Goal: Transaction & Acquisition: Subscribe to service/newsletter

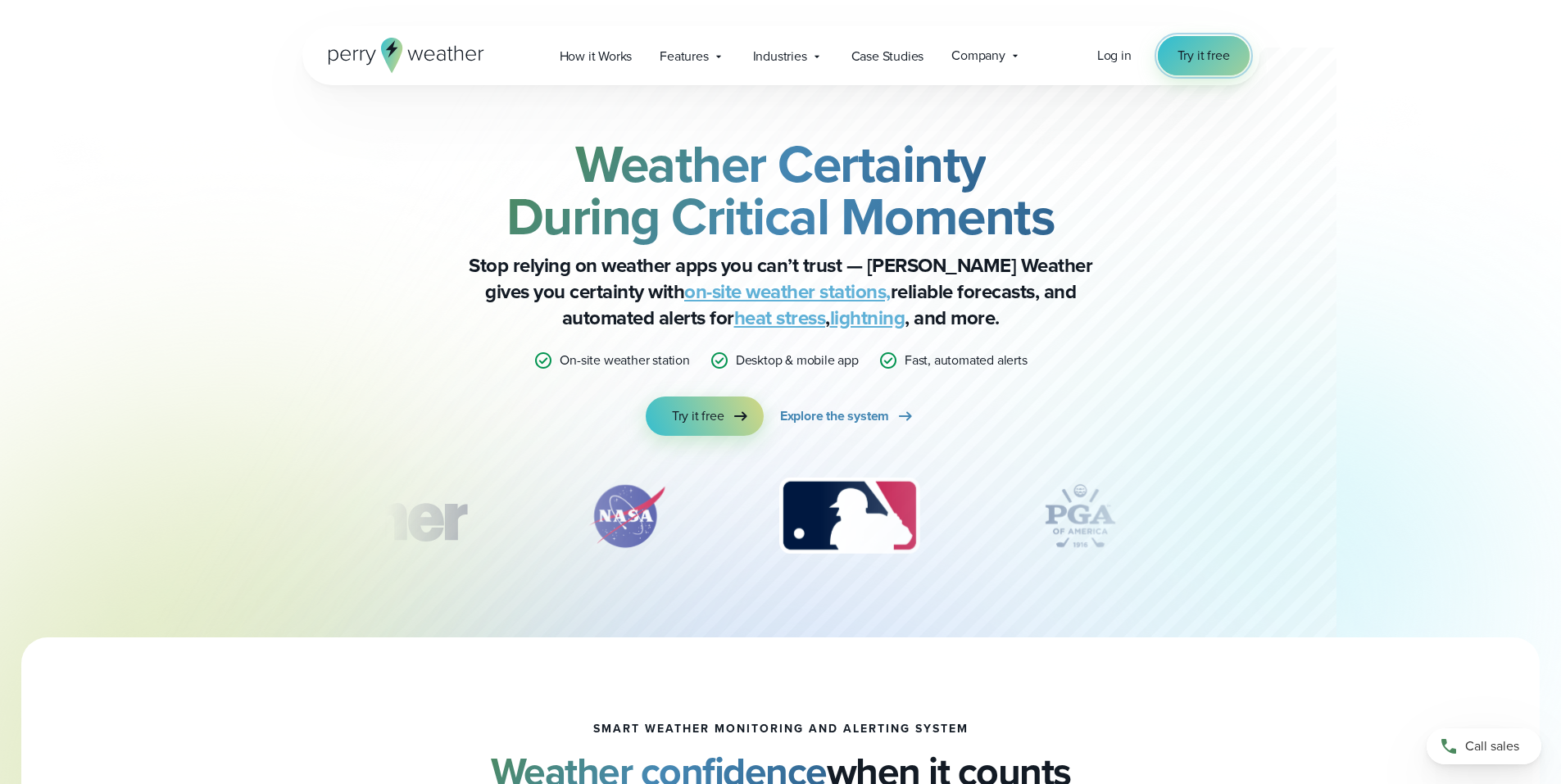
click at [1199, 60] on span "Try it free" at bounding box center [1203, 56] width 52 height 19
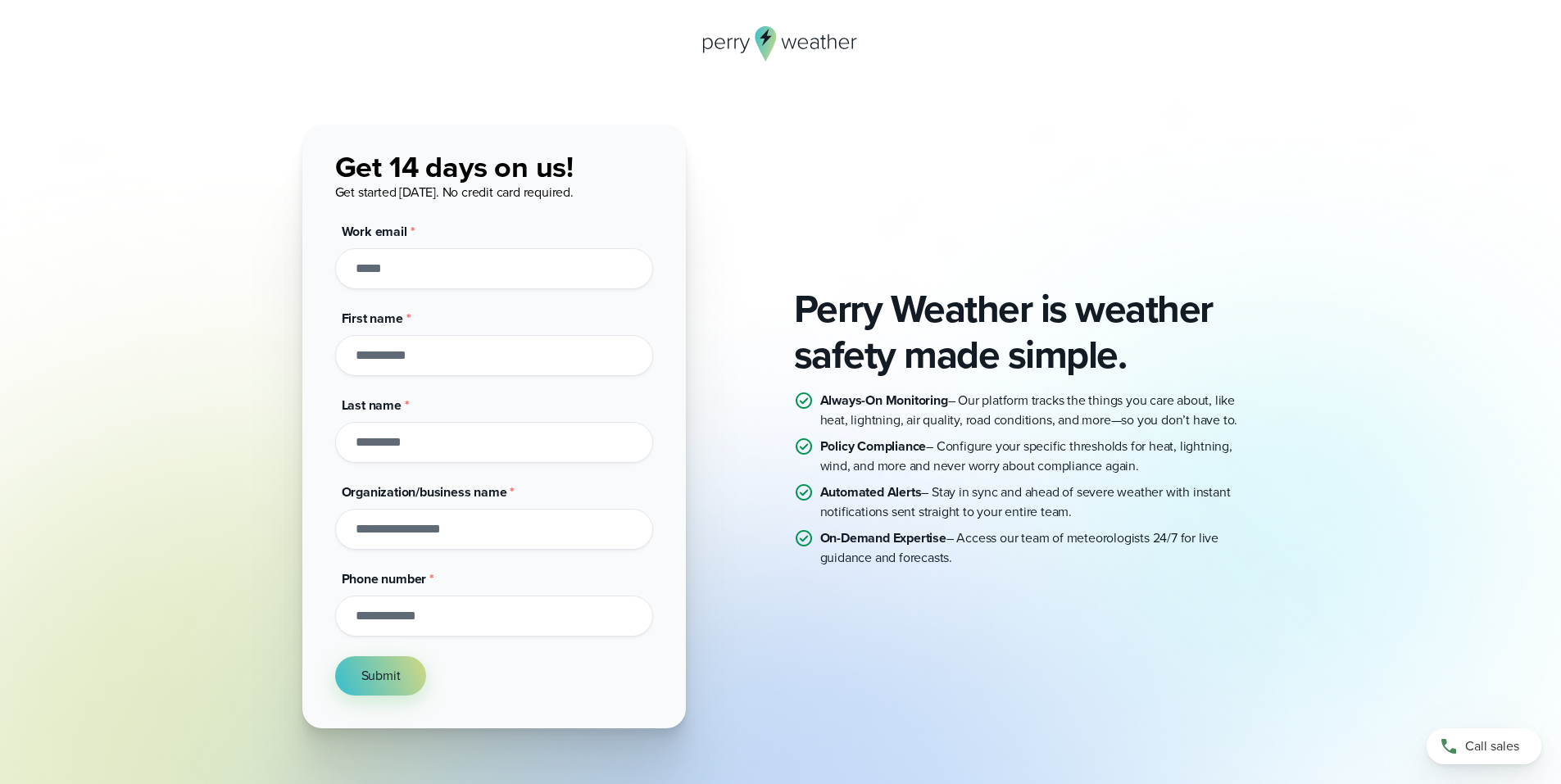
click at [466, 267] on input "Work email *" at bounding box center [494, 268] width 318 height 41
type input "**********"
type input "******"
type input "*******"
type input "**********"
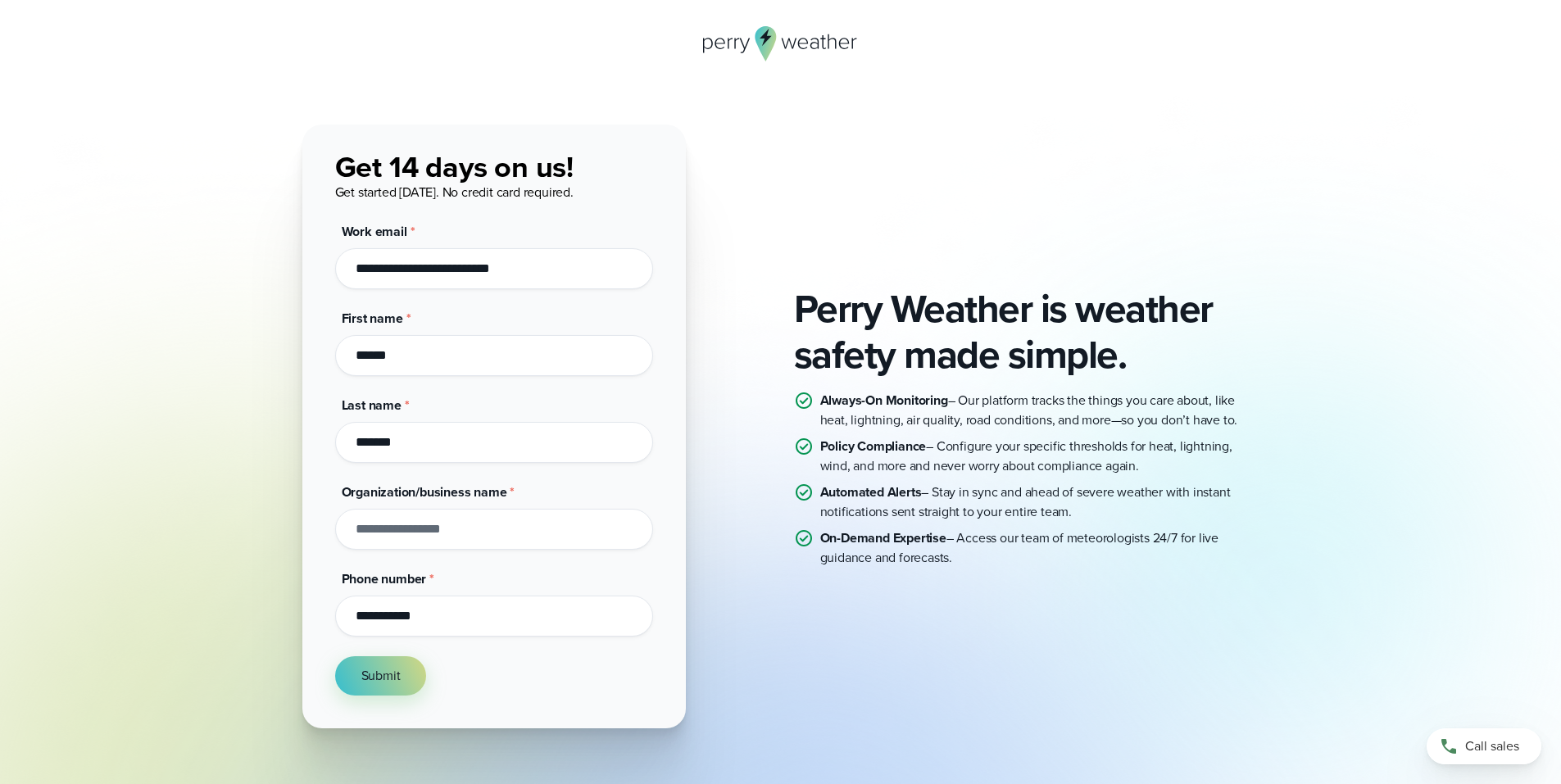
click at [495, 537] on input "Organization/business name *" at bounding box center [494, 529] width 318 height 41
type input "********"
click at [364, 680] on span "Submit" at bounding box center [380, 675] width 39 height 19
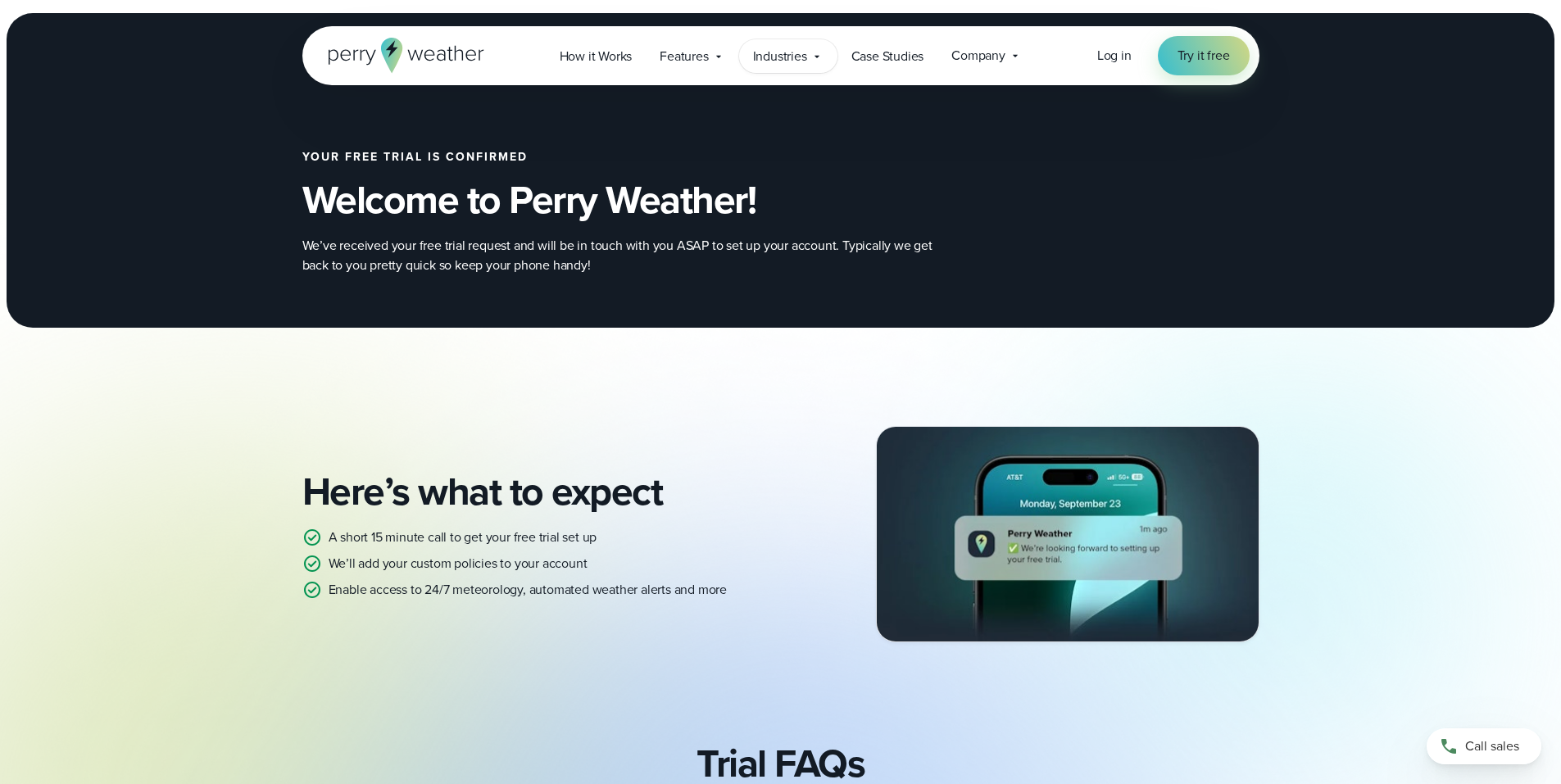
click at [813, 55] on icon at bounding box center [817, 57] width 13 height 13
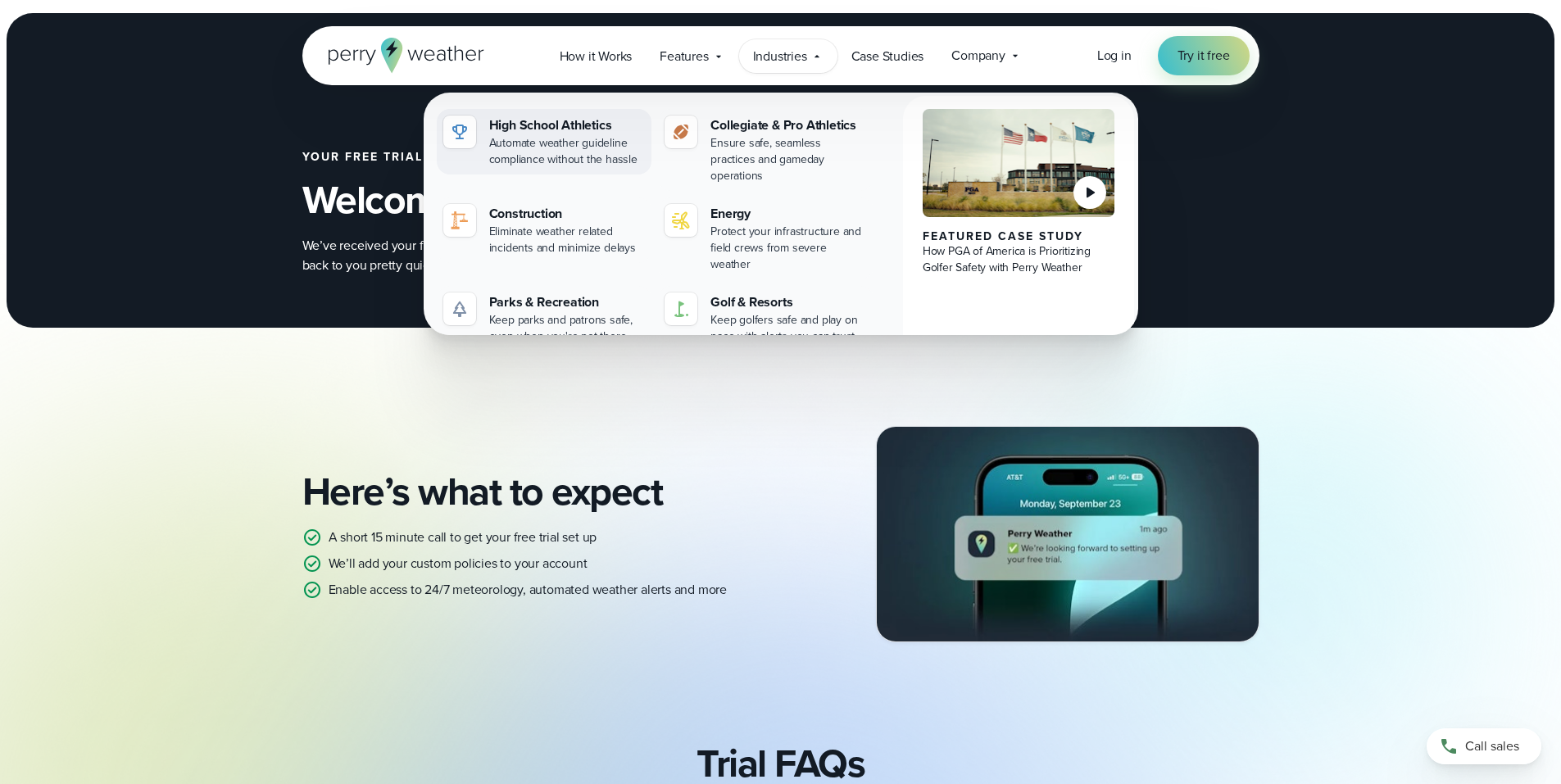
click at [570, 122] on div "High School Athletics" at bounding box center [567, 125] width 157 height 19
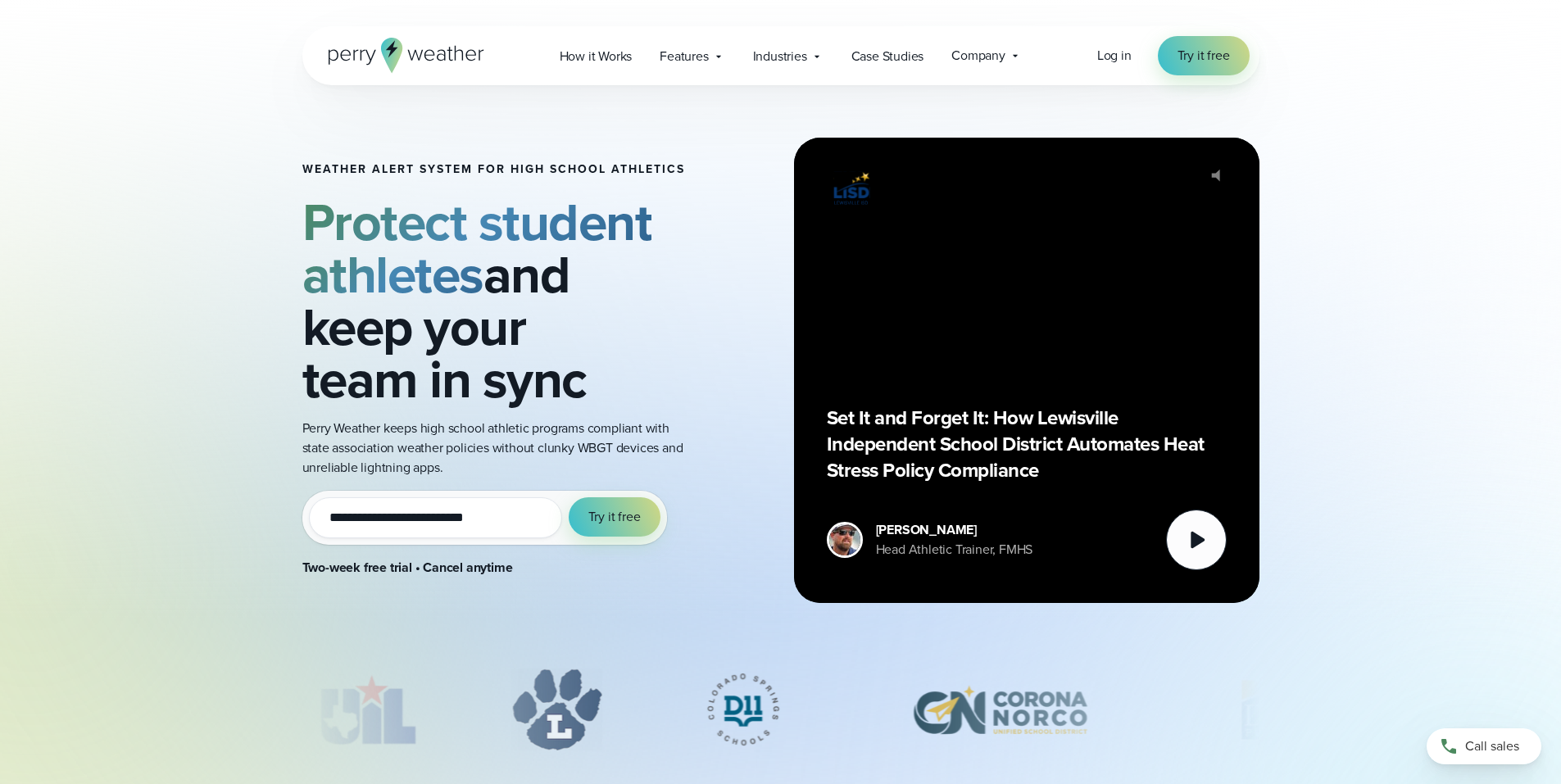
scroll to position [82, 0]
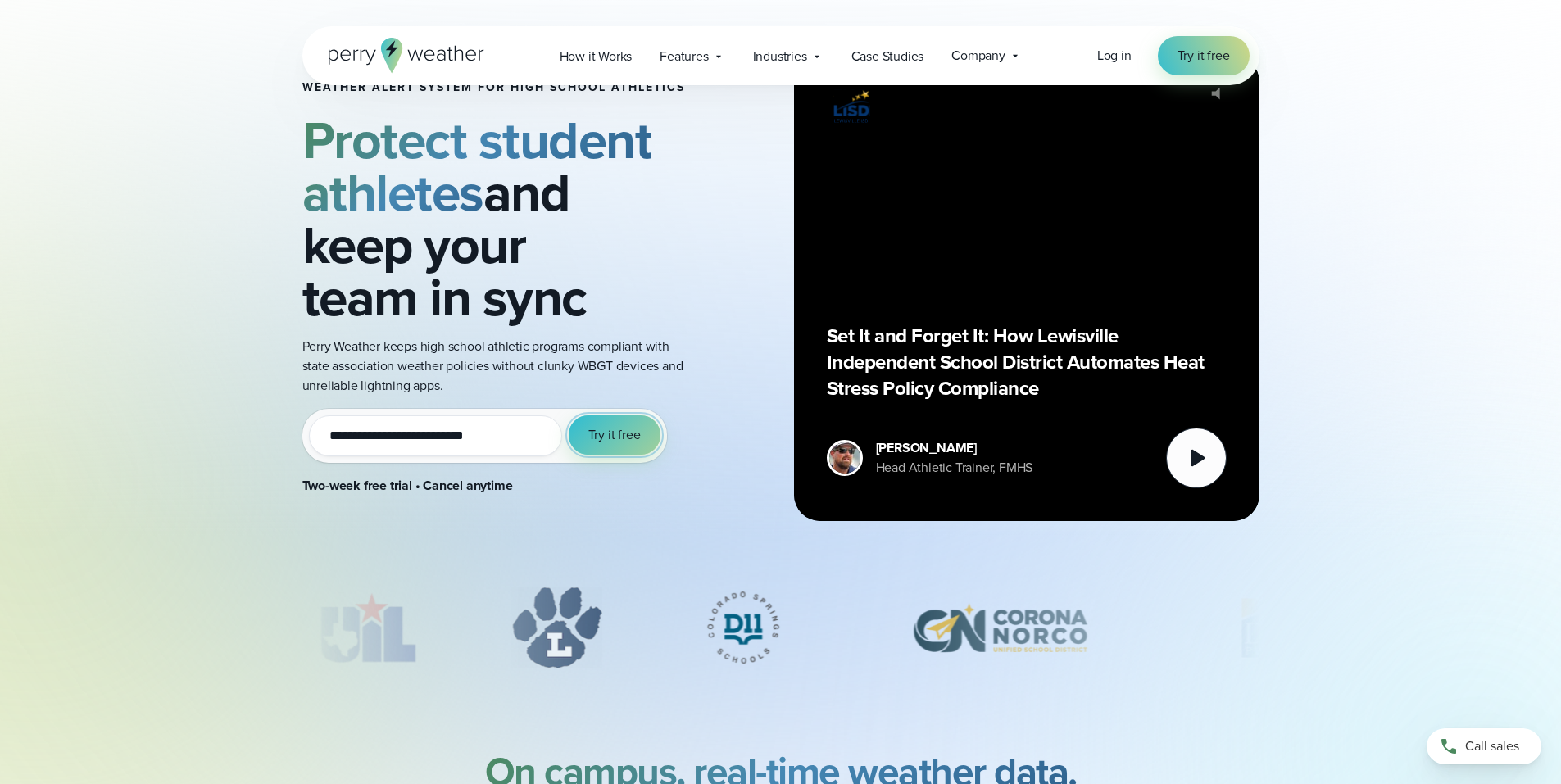
click at [623, 433] on span "Try it free" at bounding box center [614, 435] width 52 height 19
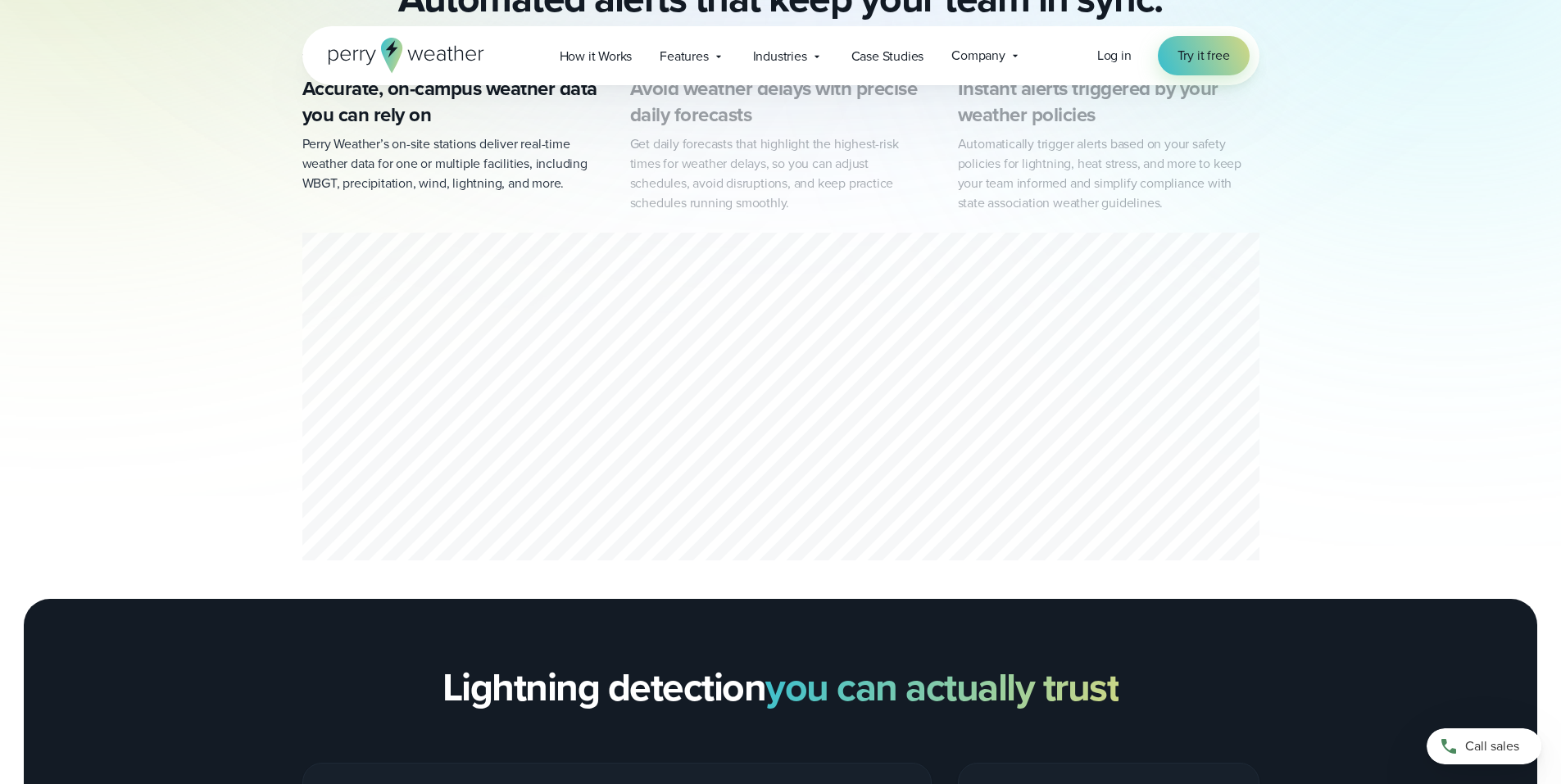
scroll to position [983, 0]
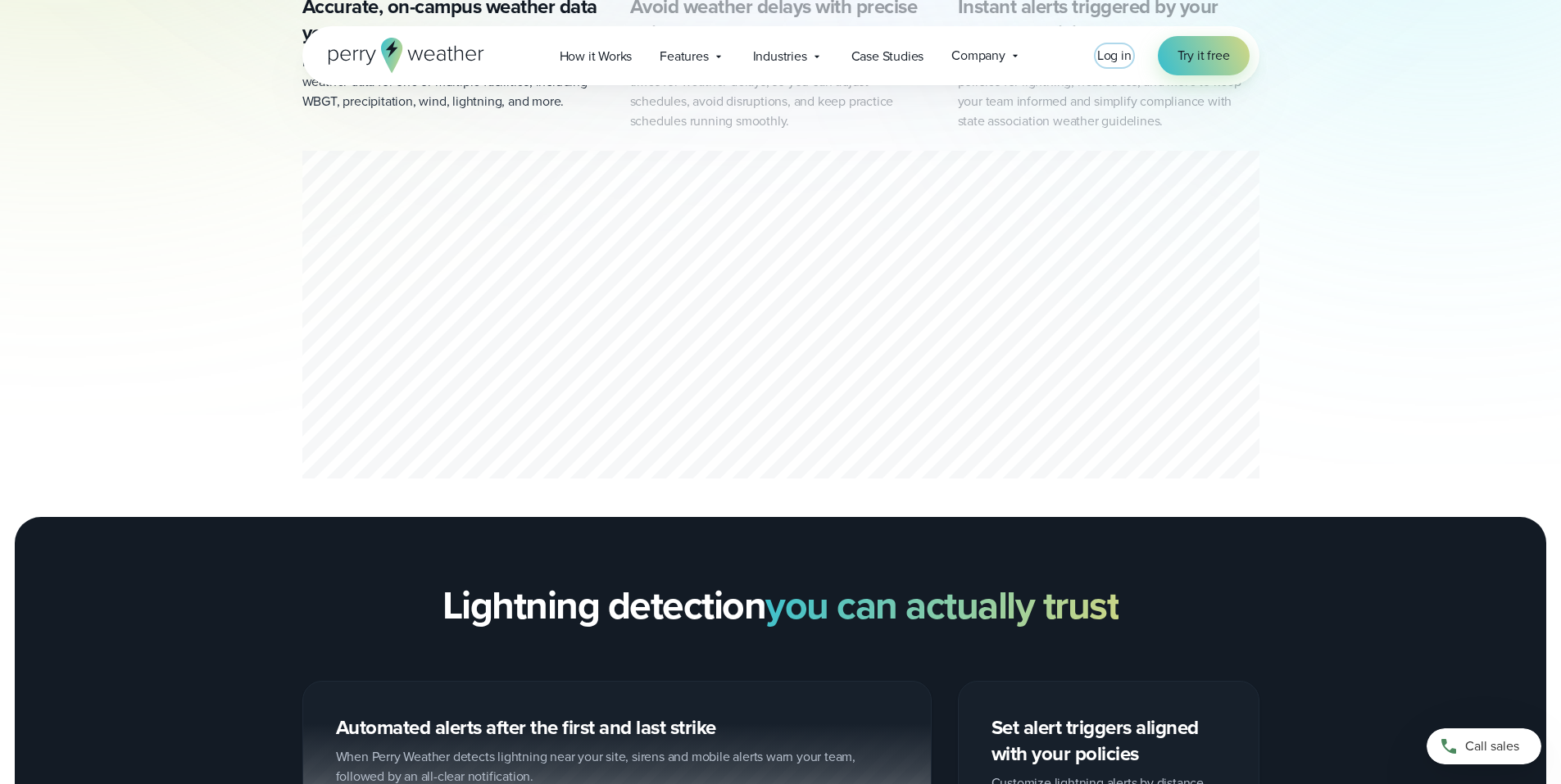
click at [1112, 52] on span "Log in" at bounding box center [1114, 56] width 35 height 19
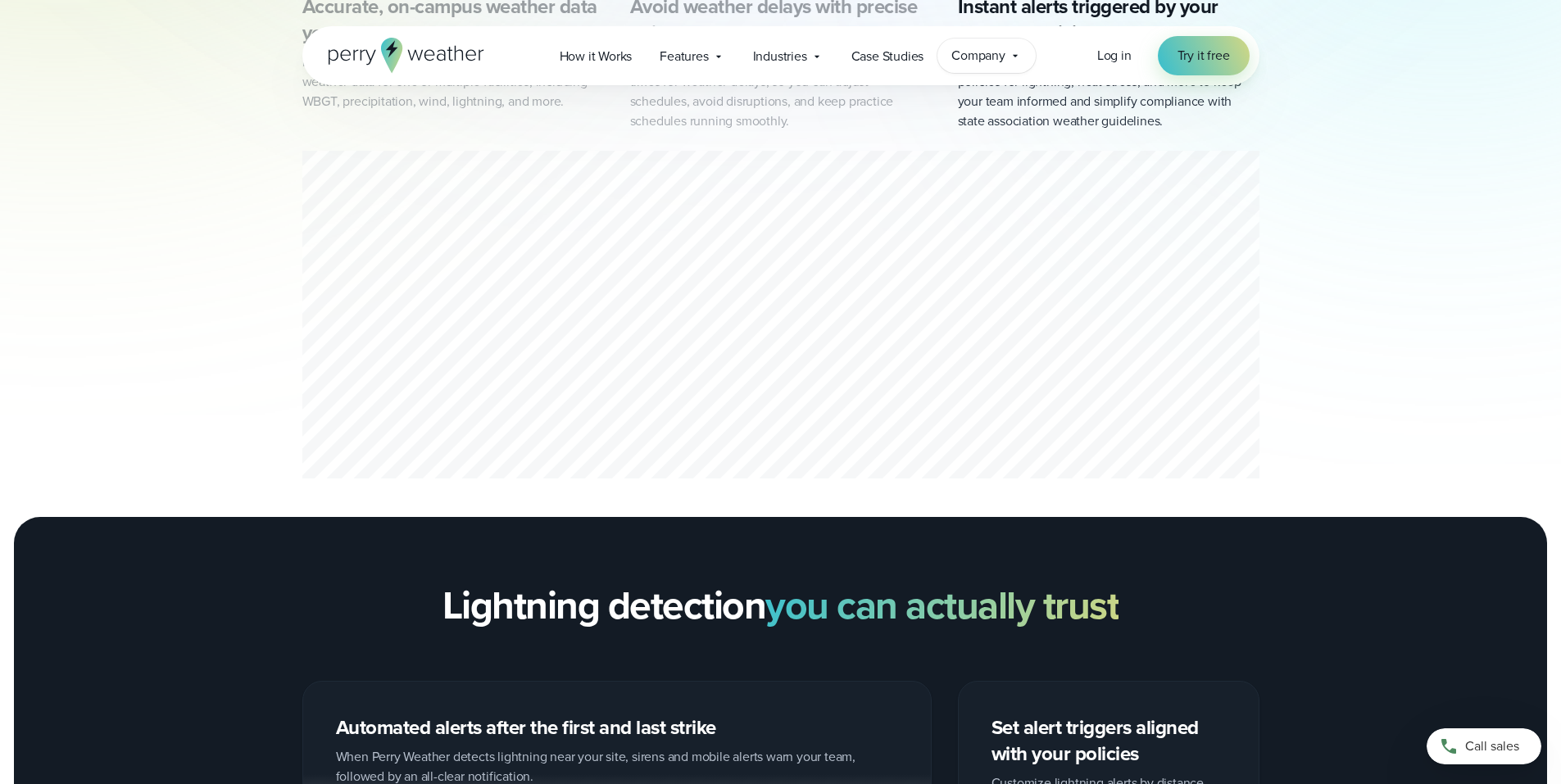
click at [1009, 47] on div "Company Contact Us Reach out to us for sales or support questions" at bounding box center [986, 56] width 98 height 35
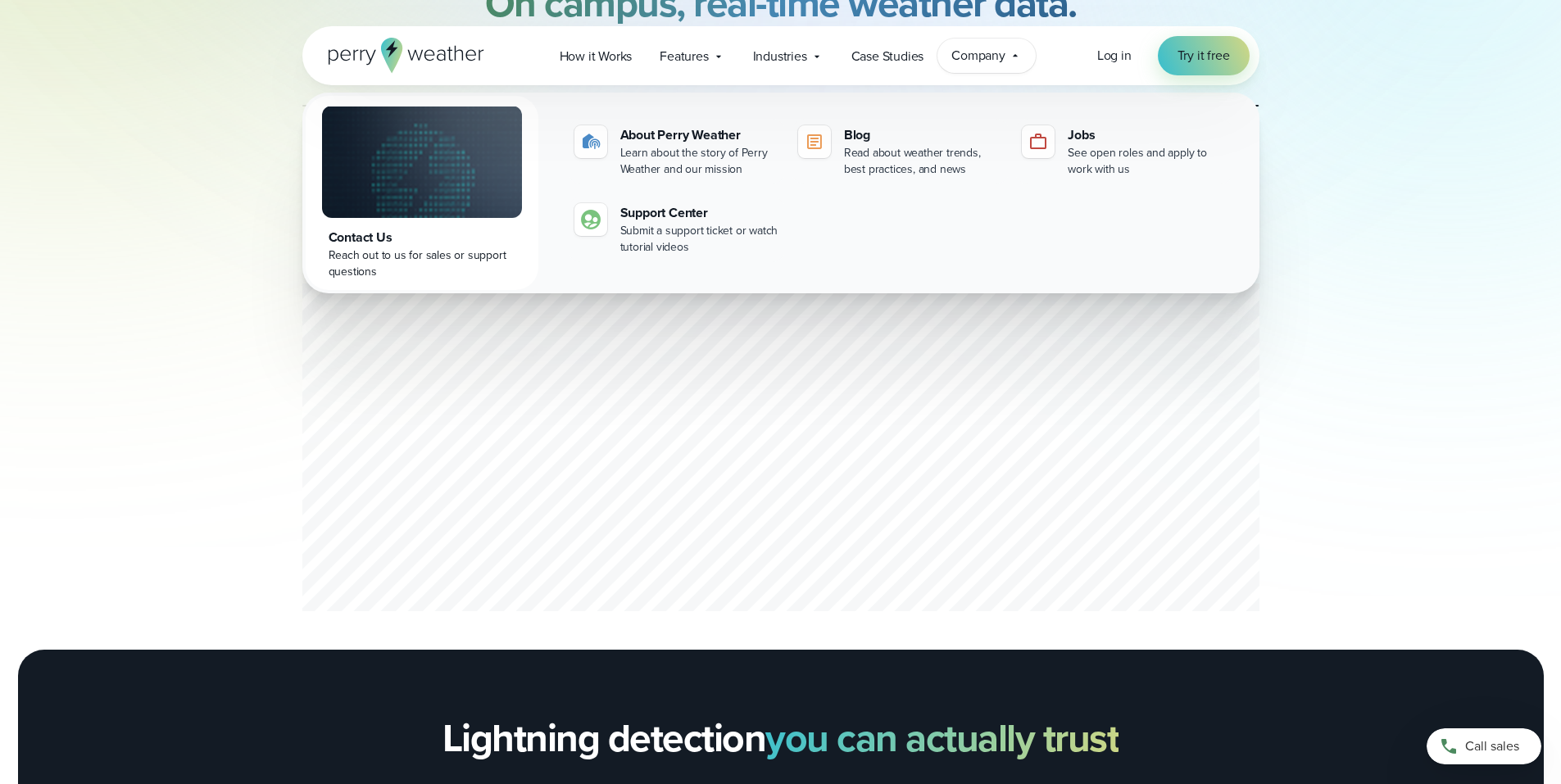
scroll to position [819, 0]
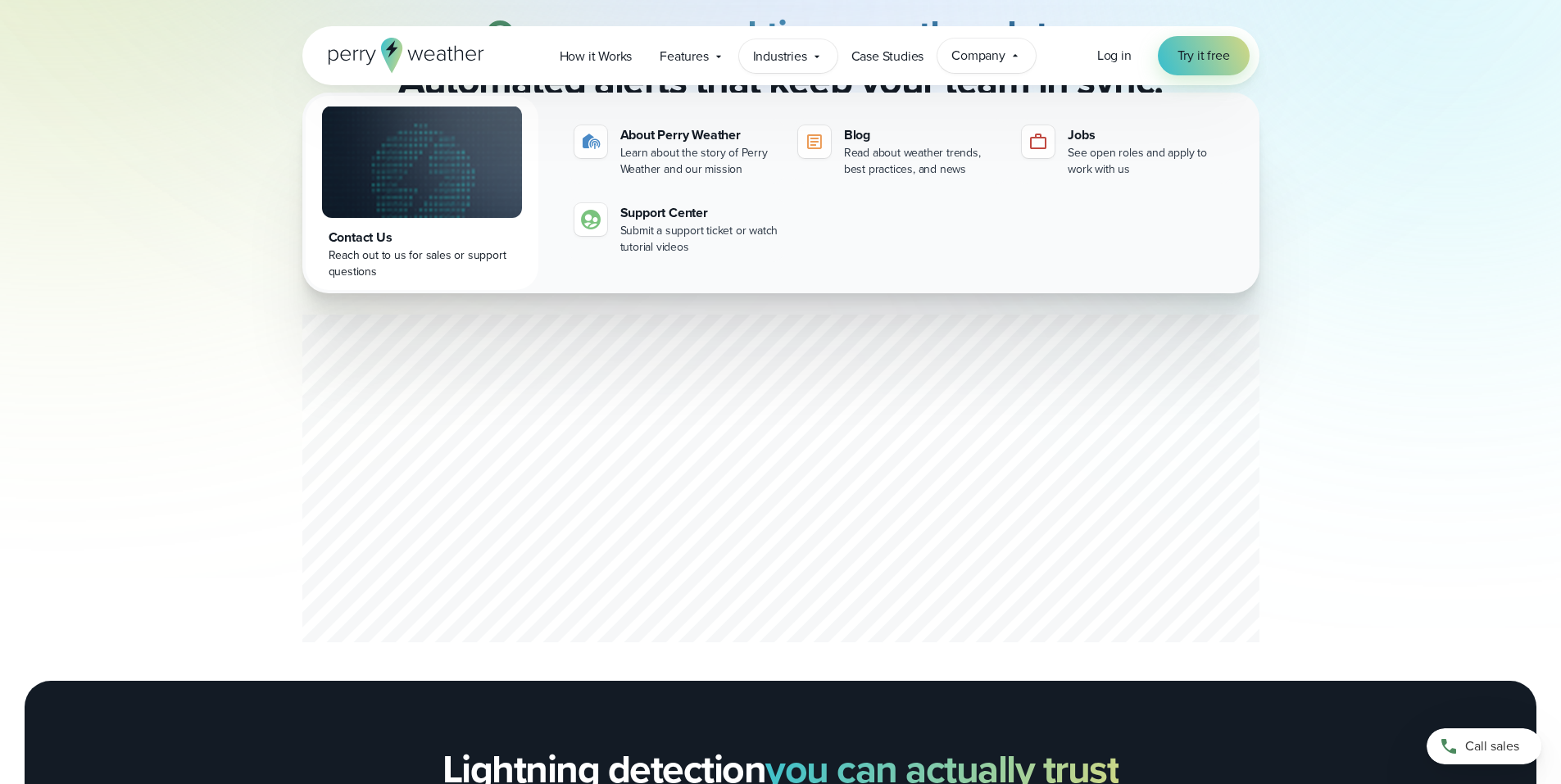
click at [819, 55] on icon at bounding box center [817, 57] width 13 height 13
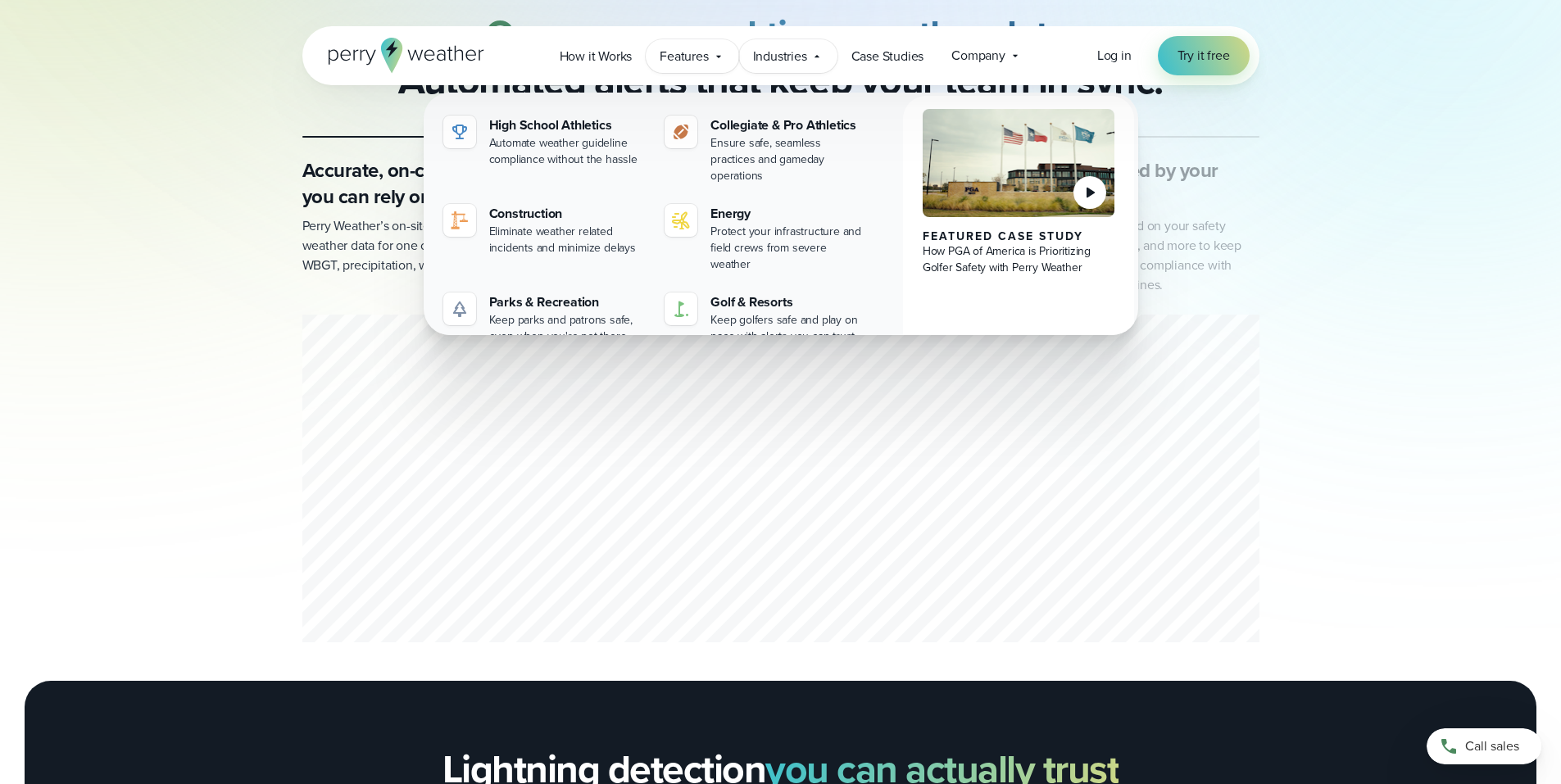
click at [716, 53] on icon at bounding box center [719, 57] width 13 height 13
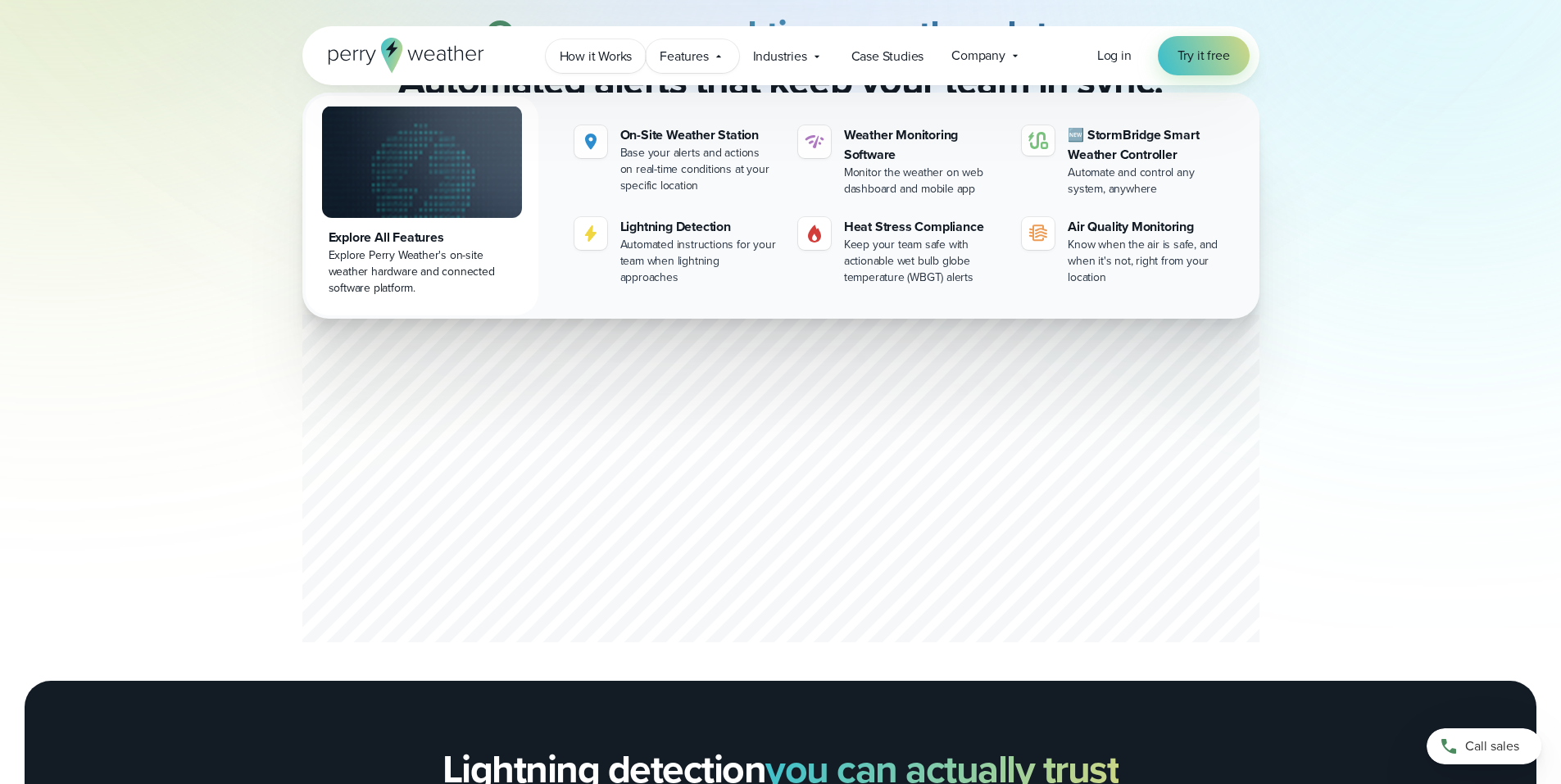
click at [584, 58] on span "How it Works" at bounding box center [596, 57] width 73 height 19
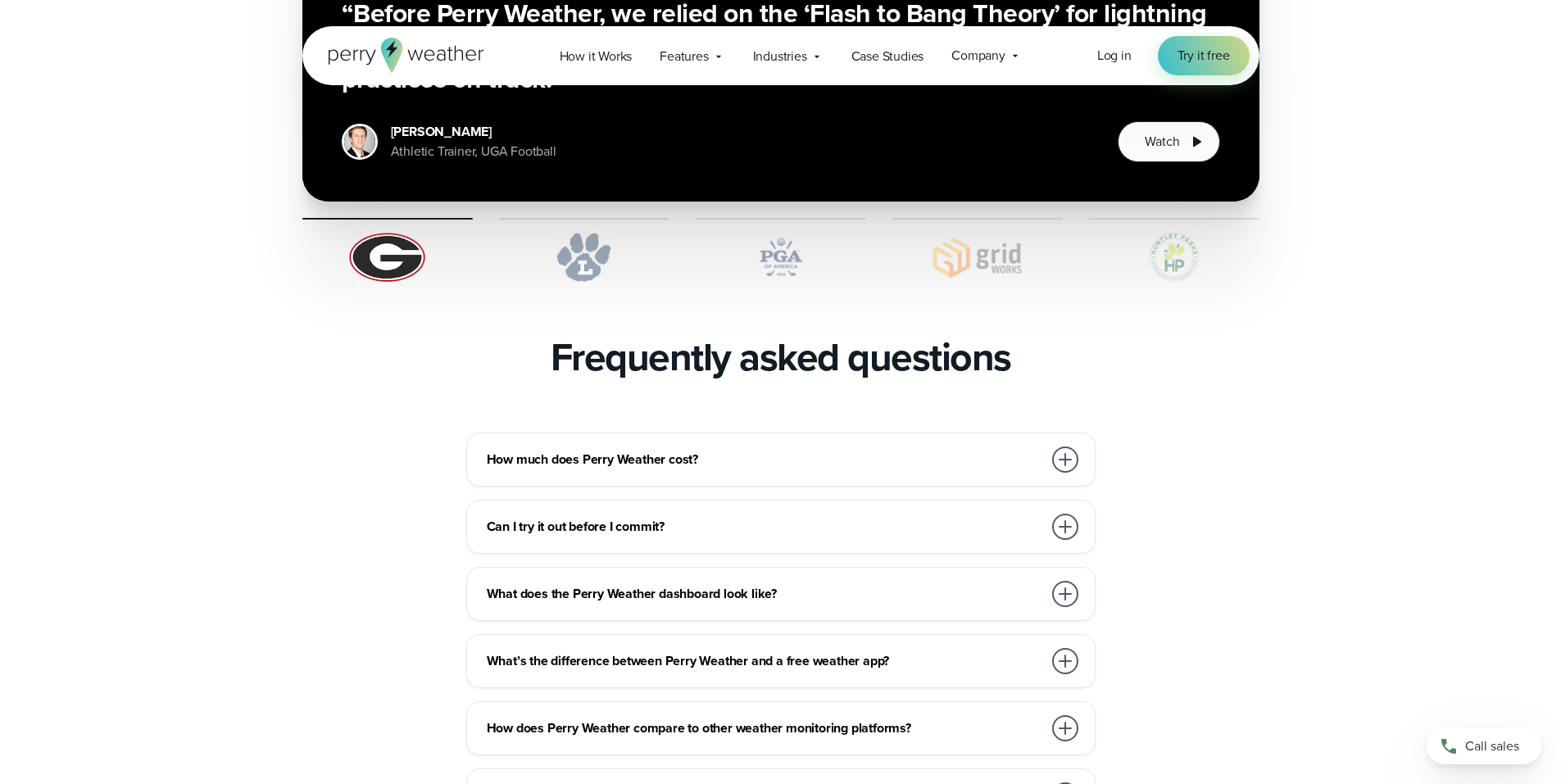
scroll to position [3358, 0]
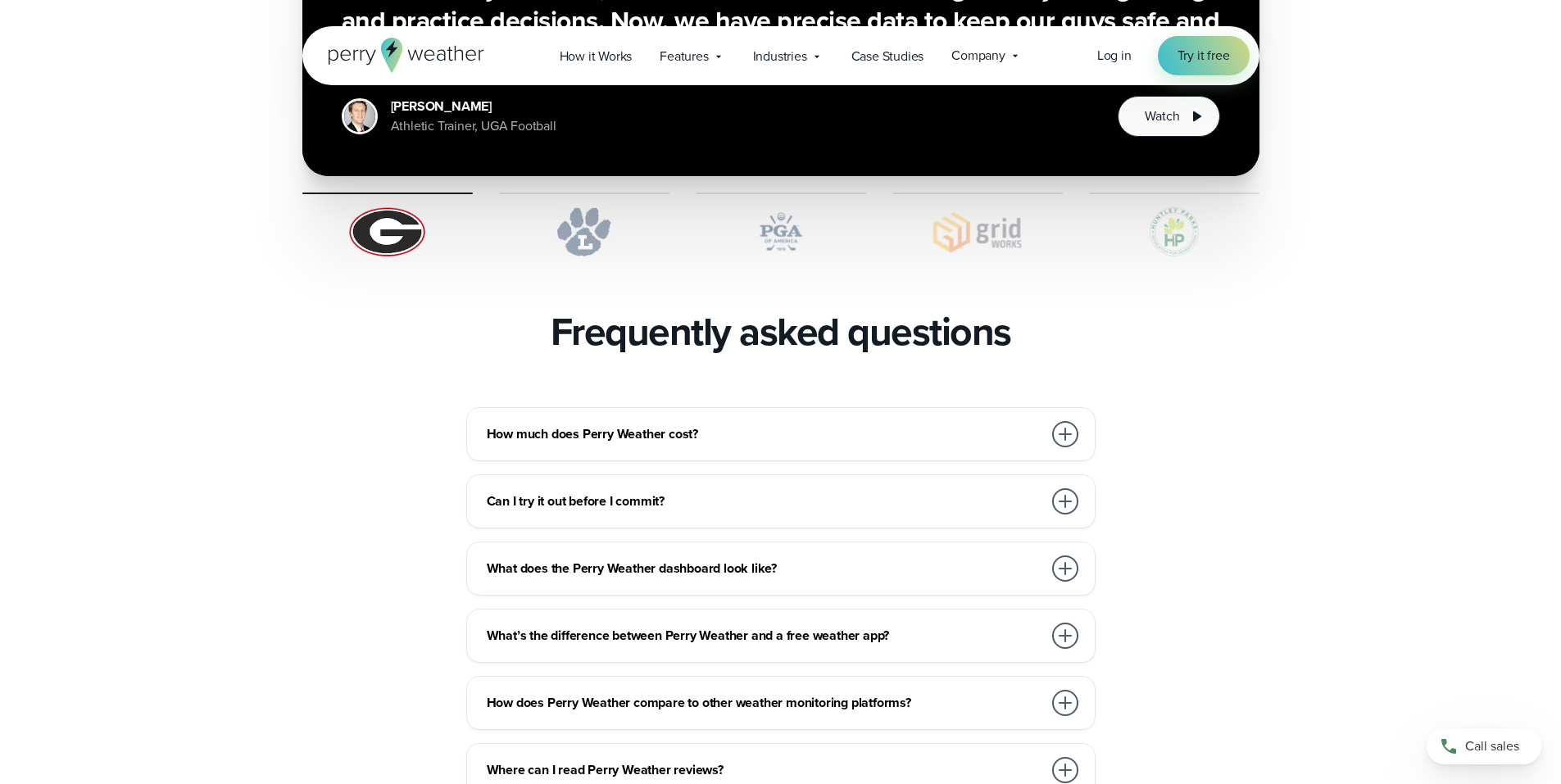
click at [1068, 421] on div at bounding box center [1064, 434] width 26 height 26
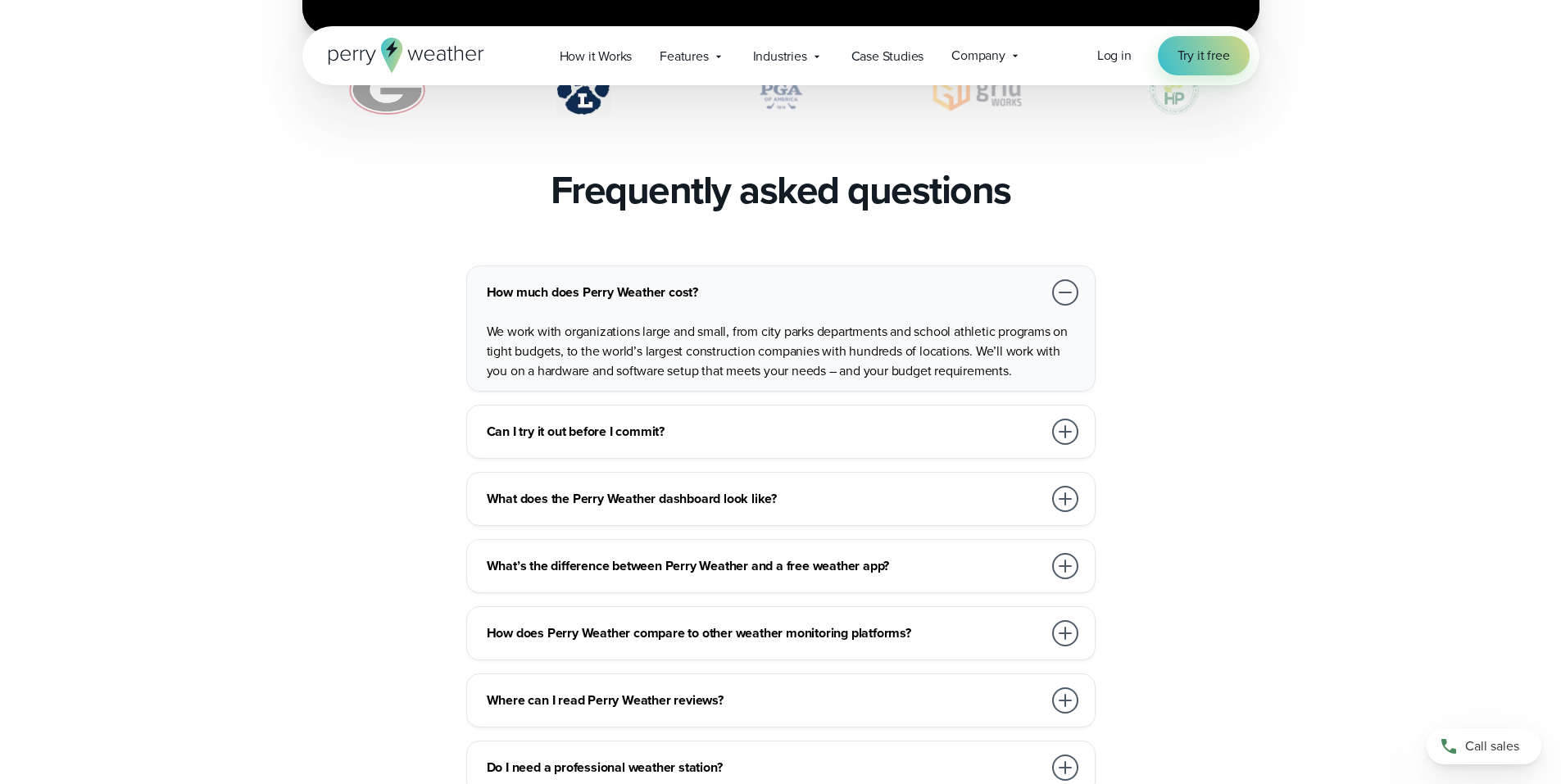
scroll to position [3522, 0]
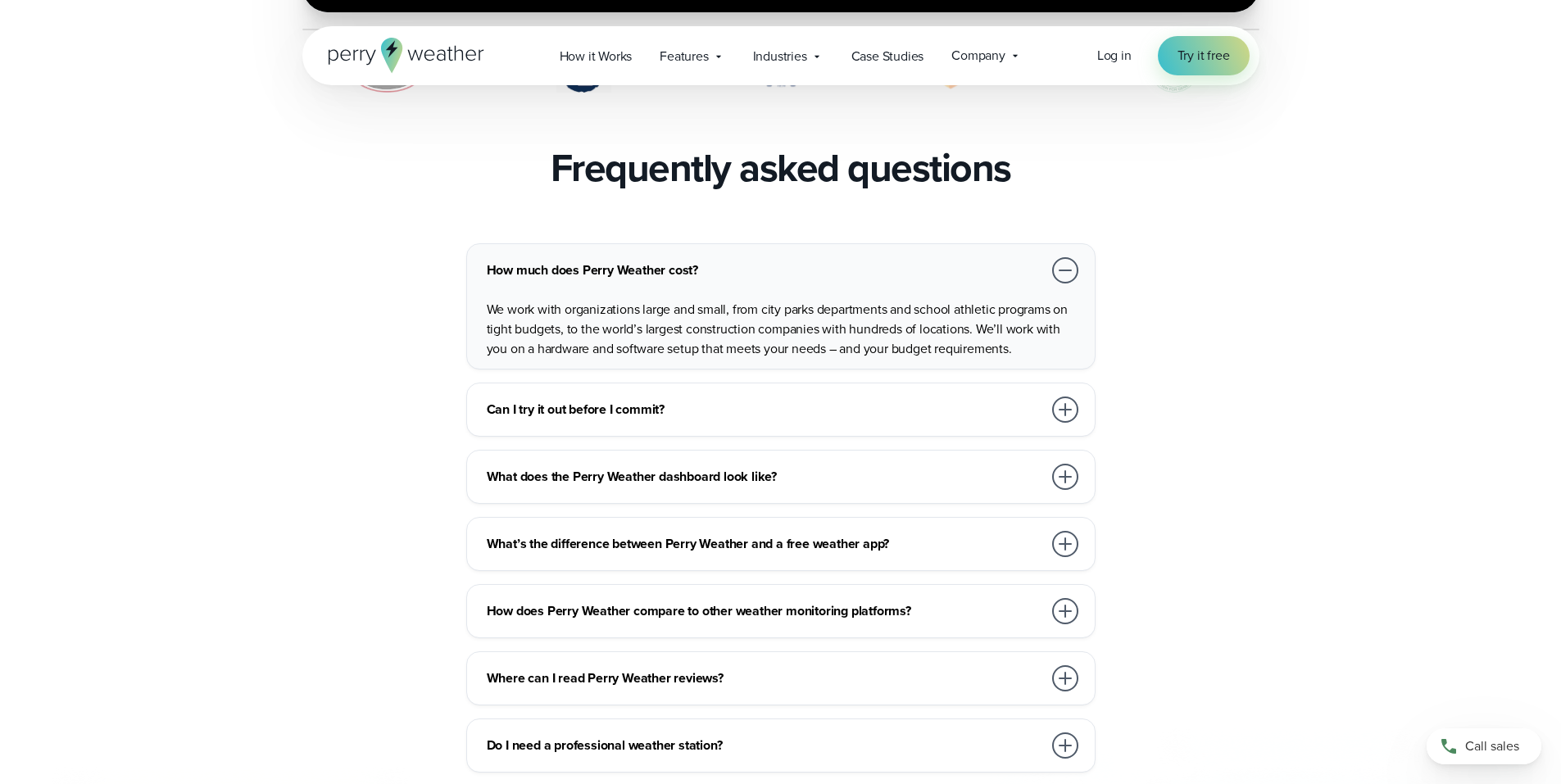
click at [1070, 396] on div at bounding box center [1064, 409] width 26 height 26
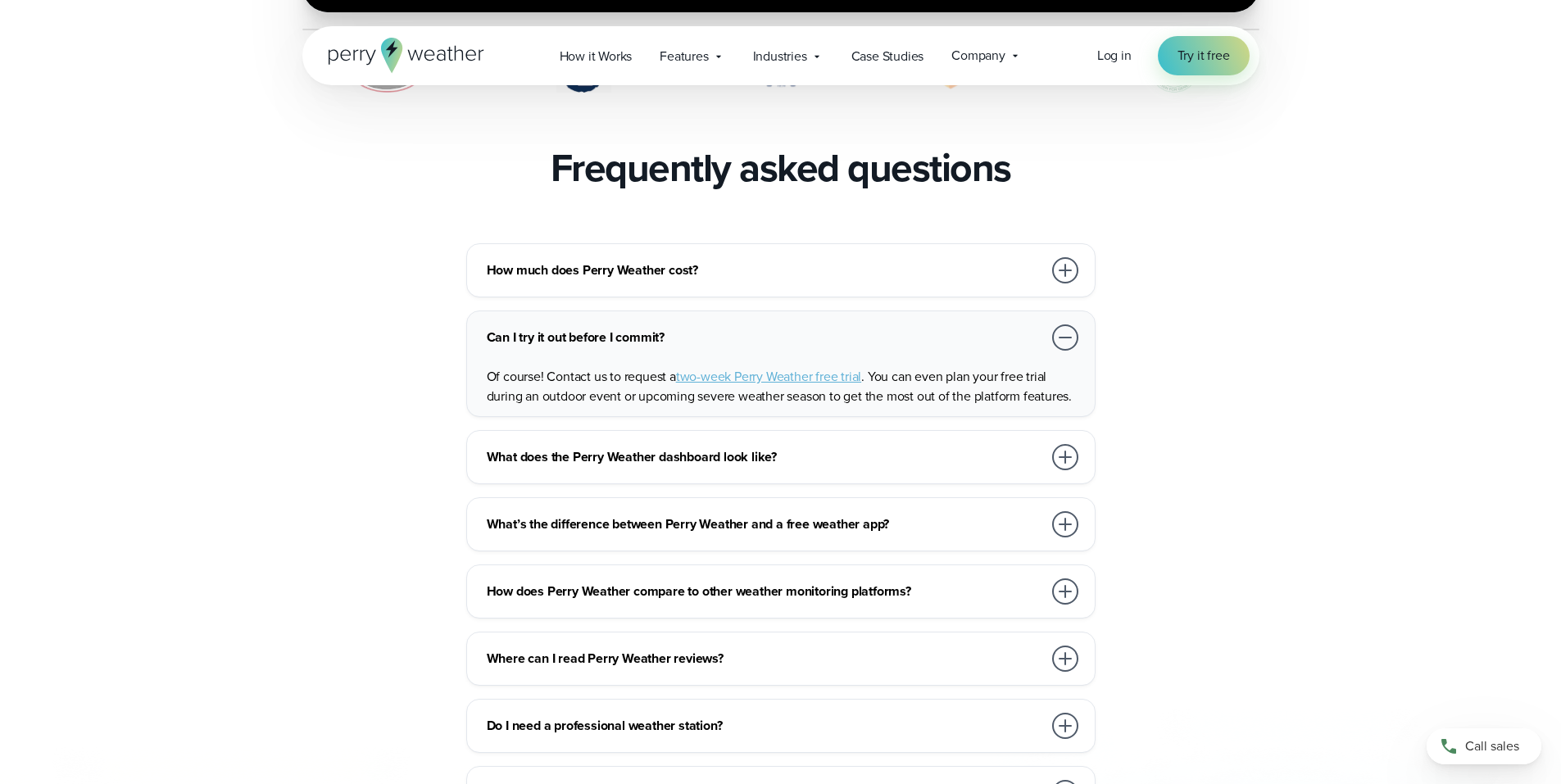
click at [1067, 324] on div at bounding box center [1064, 337] width 26 height 26
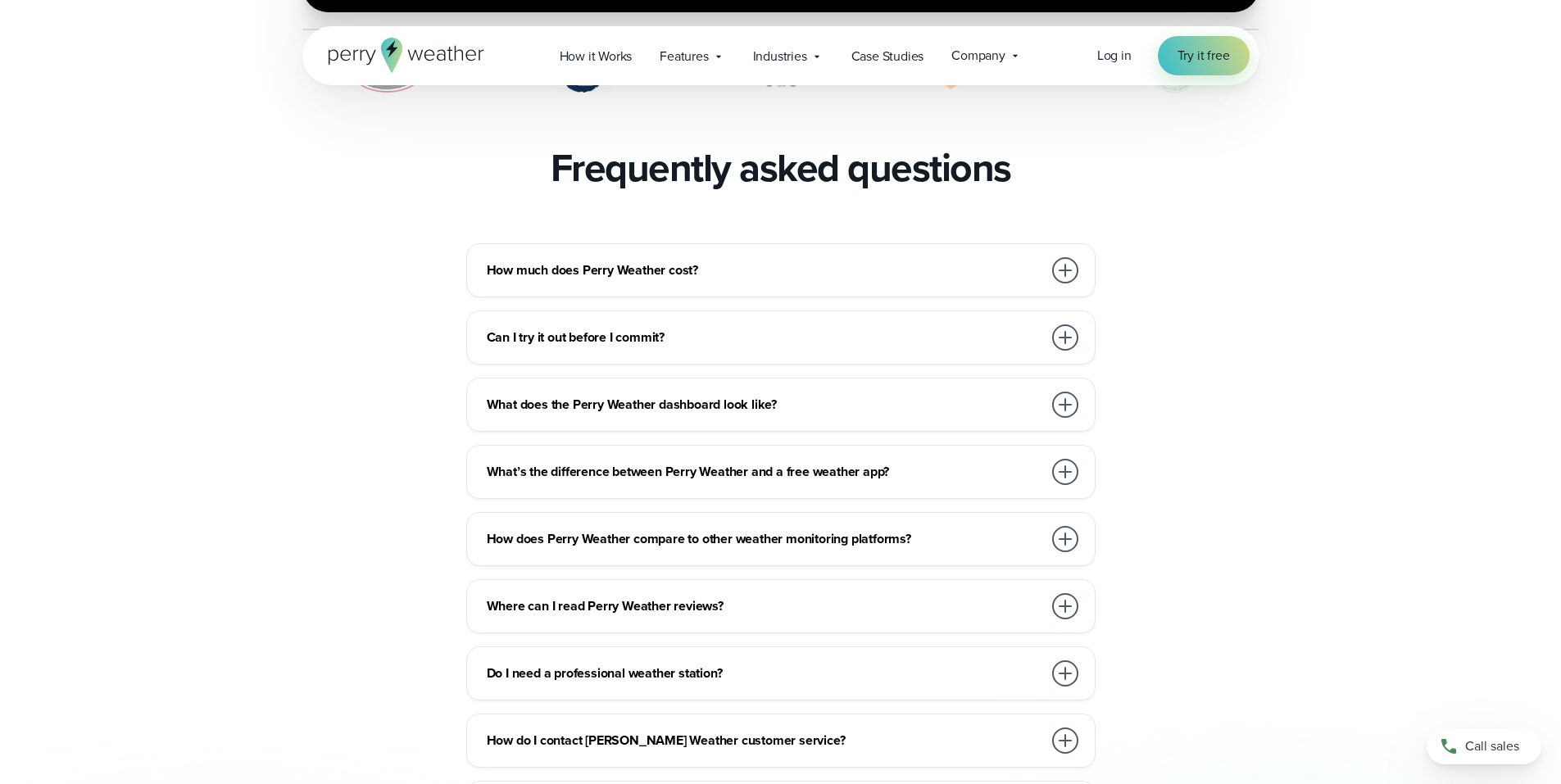
click at [1074, 392] on div at bounding box center [1064, 404] width 26 height 26
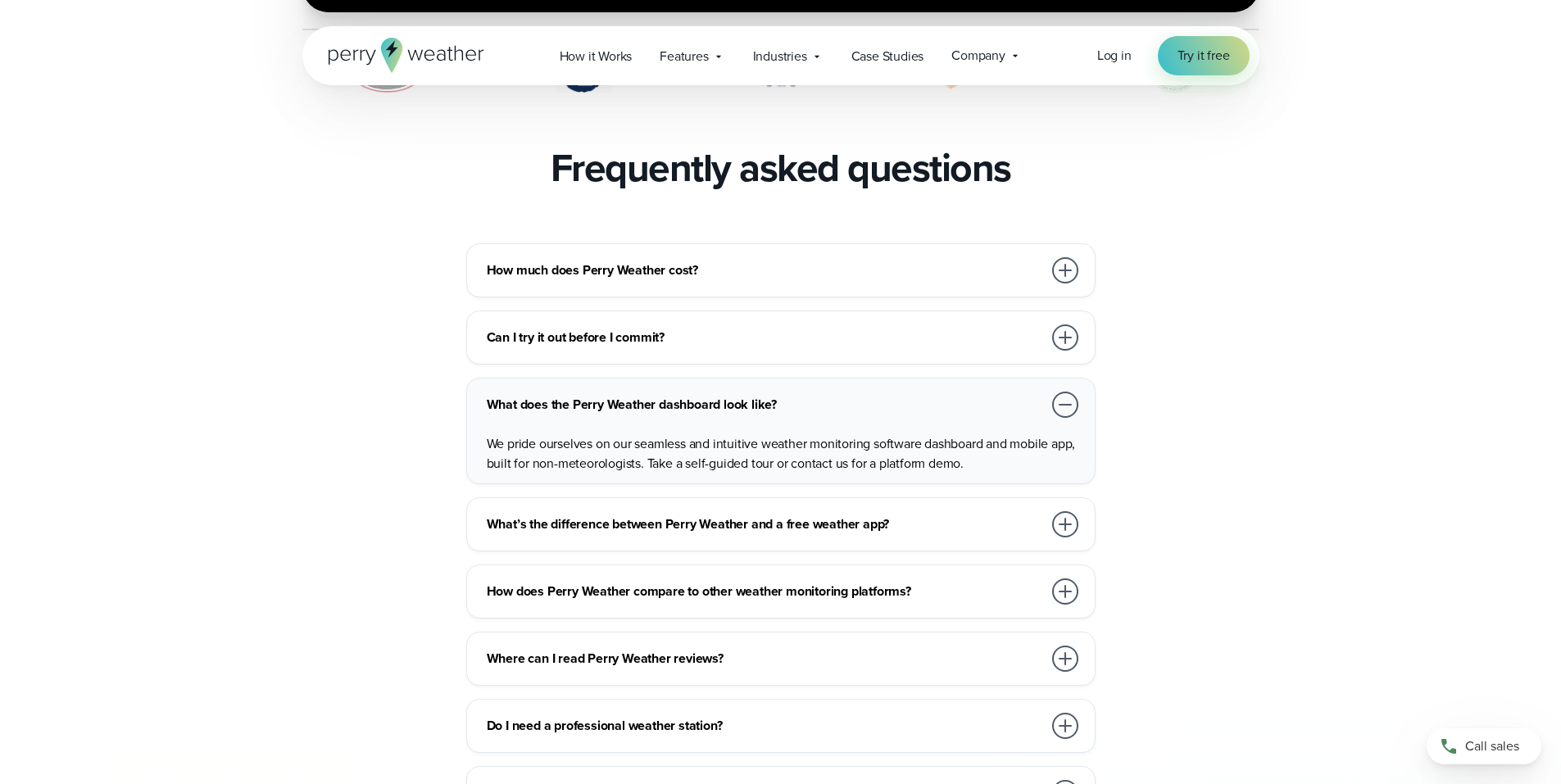
click at [1065, 392] on div at bounding box center [1064, 404] width 26 height 26
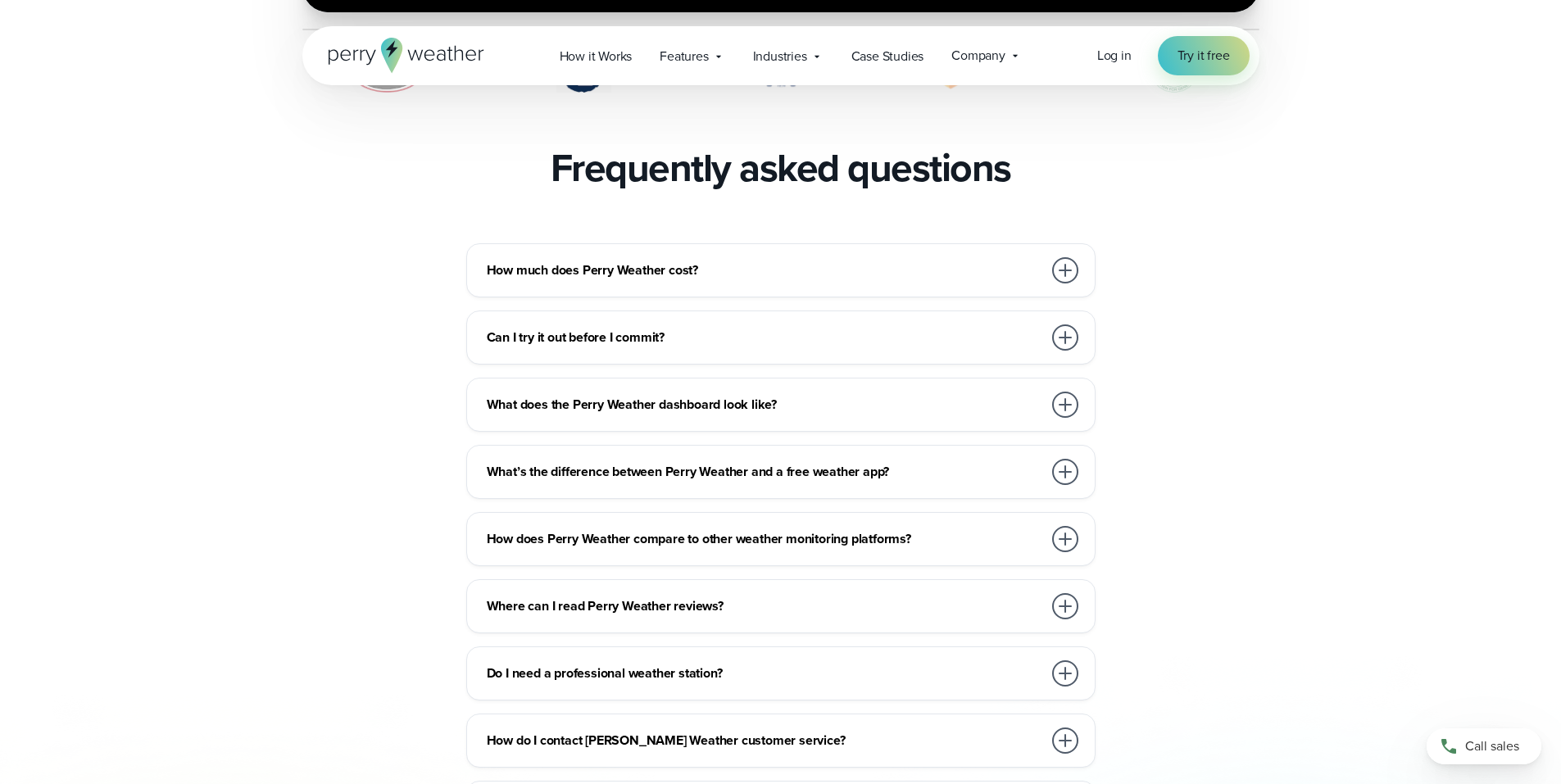
click at [1062, 459] on div at bounding box center [1064, 471] width 26 height 26
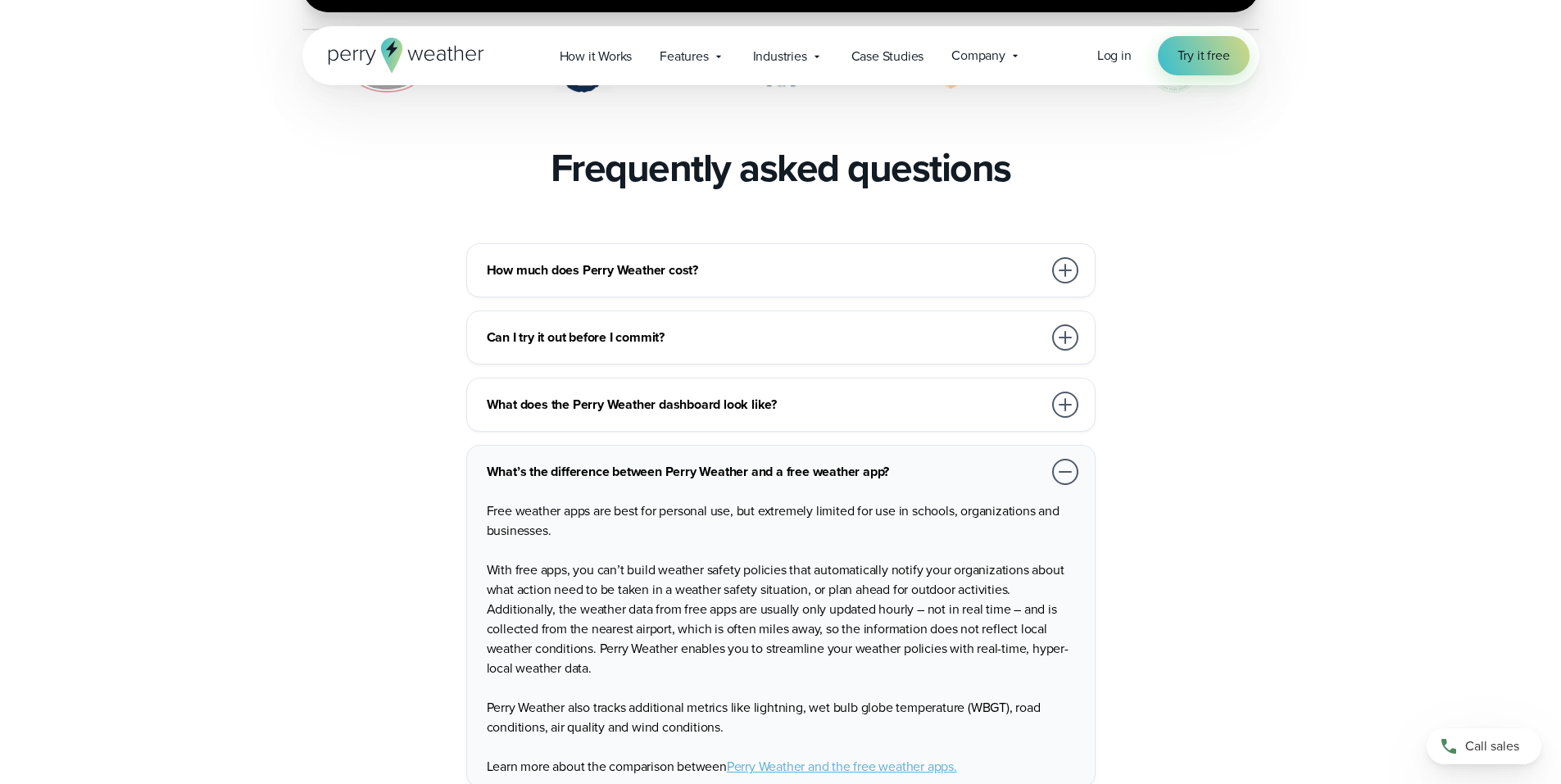
click at [1062, 459] on div at bounding box center [1064, 471] width 26 height 26
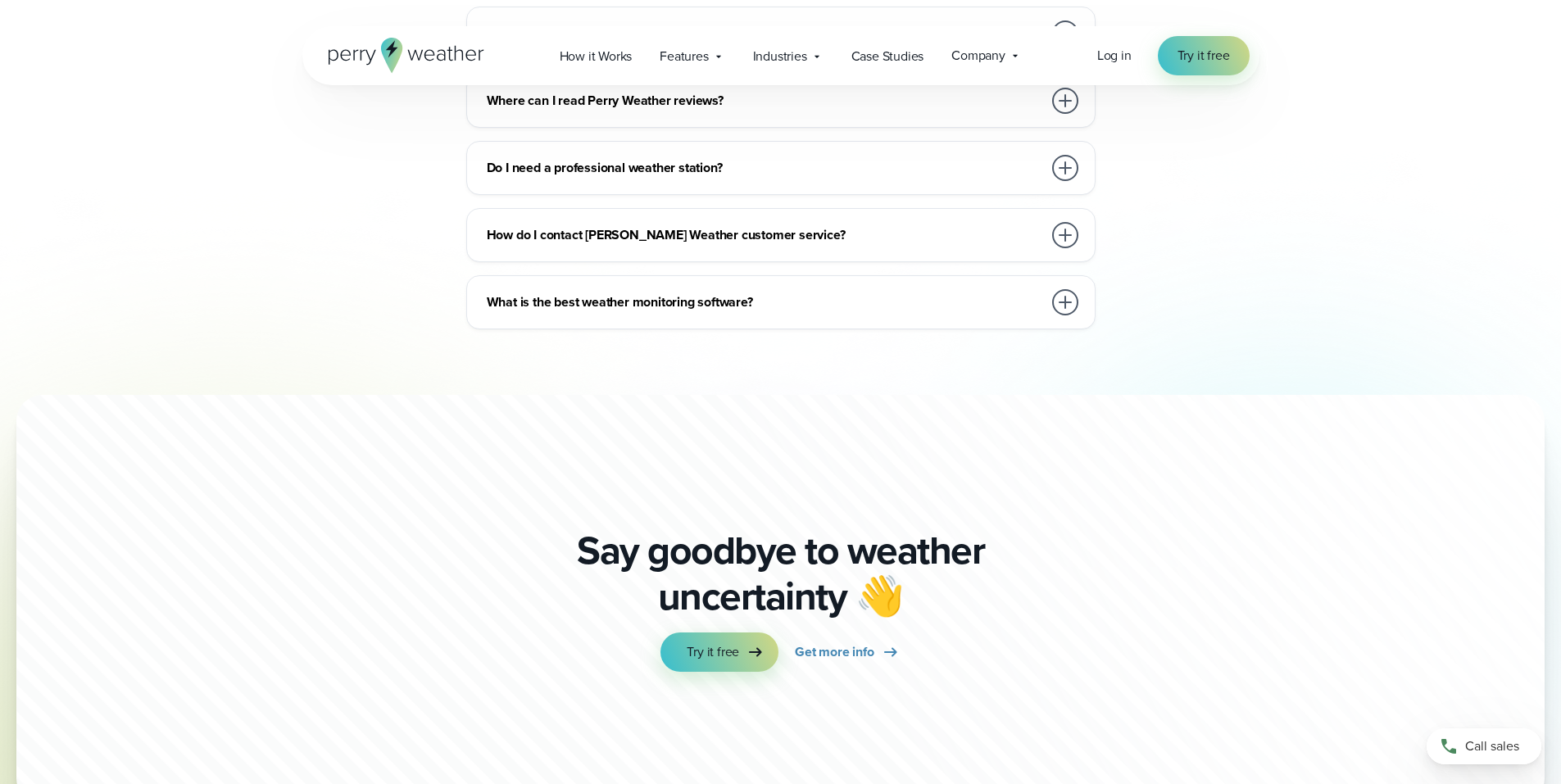
scroll to position [4422, 0]
